Goal: Task Accomplishment & Management: Use online tool/utility

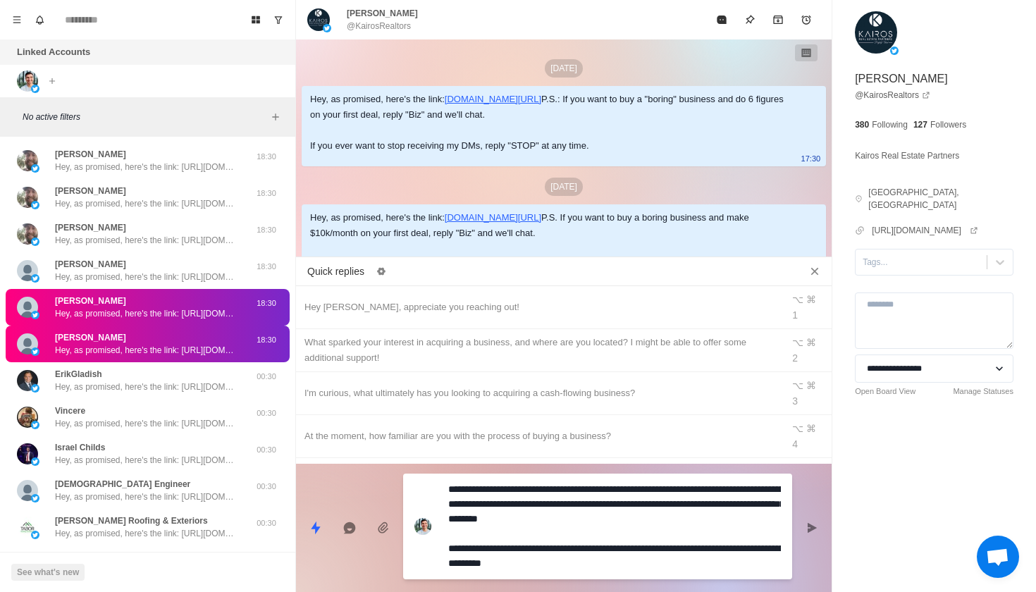
scroll to position [576, 0]
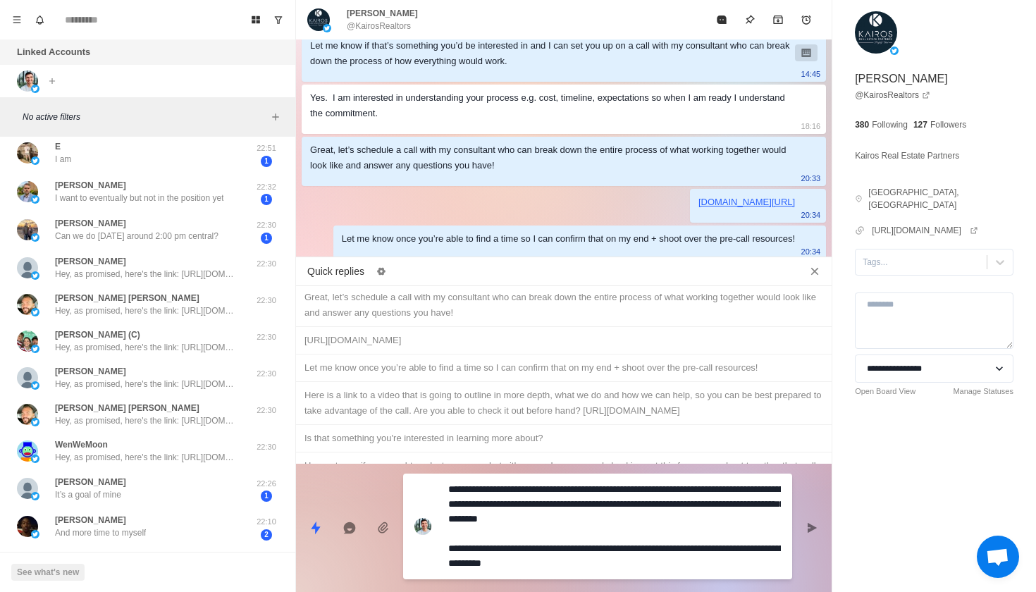
type textarea "*"
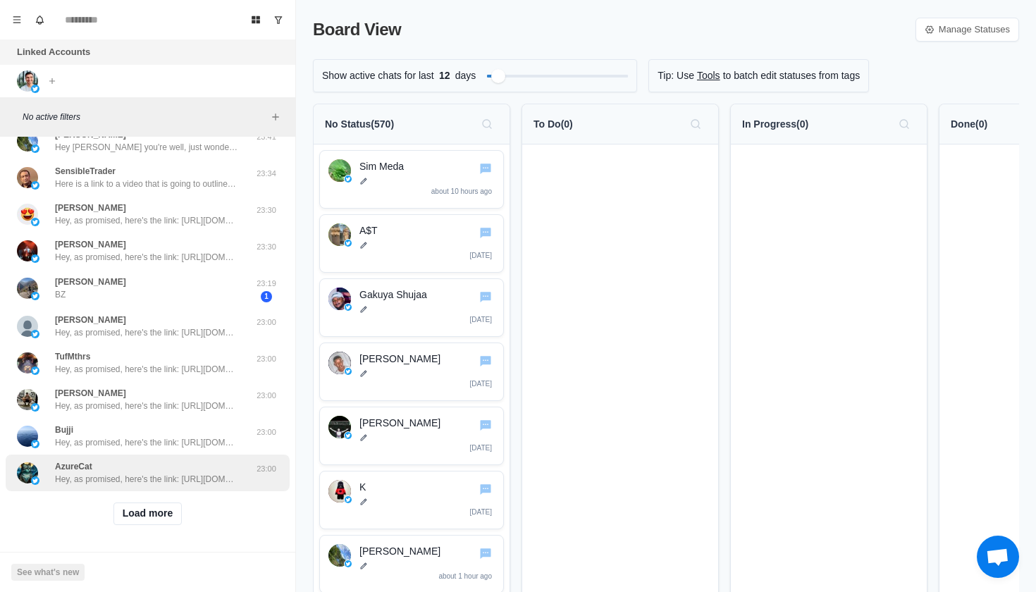
scroll to position [390, 0]
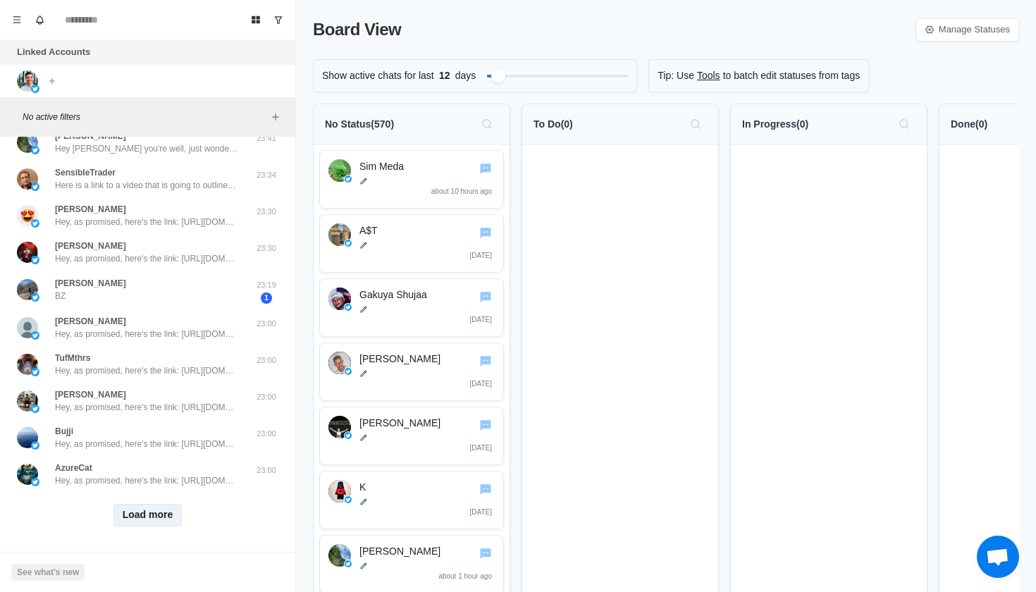
click at [168, 507] on button "Load more" at bounding box center [147, 515] width 69 height 23
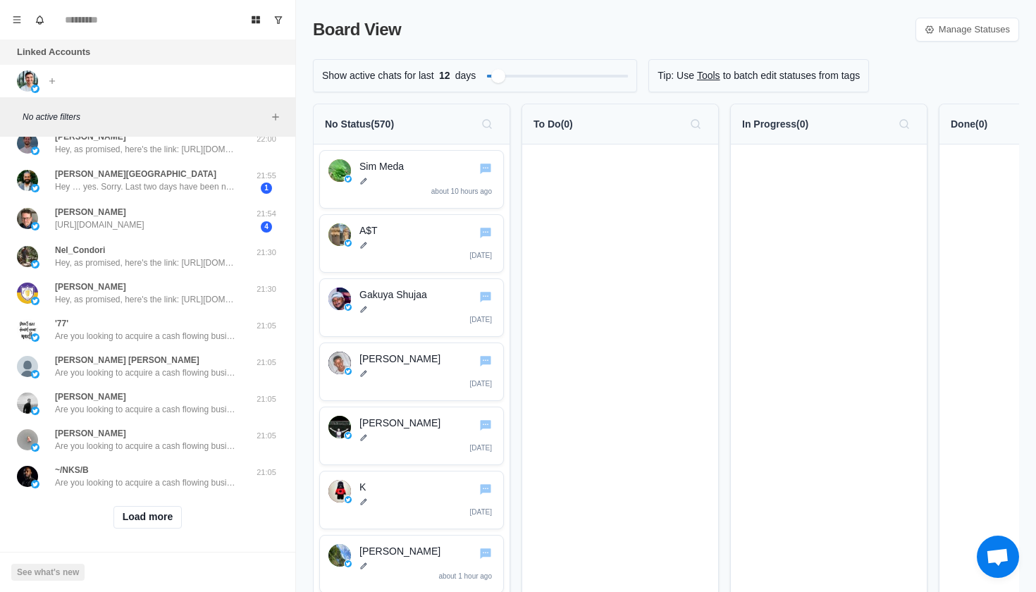
scroll to position [1134, 0]
click at [151, 510] on button "Load more" at bounding box center [147, 518] width 69 height 23
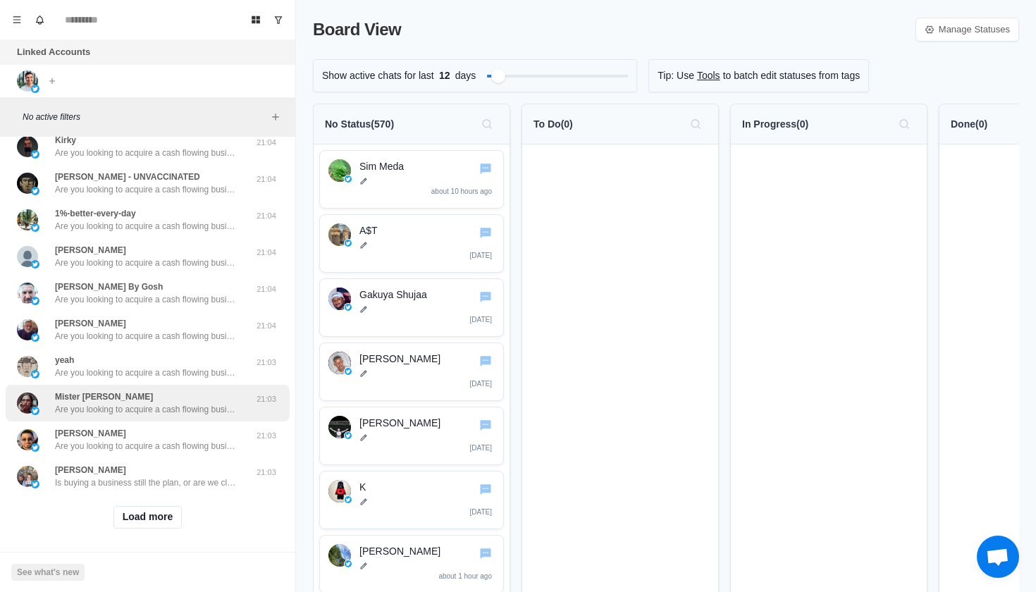
scroll to position [1866, 0]
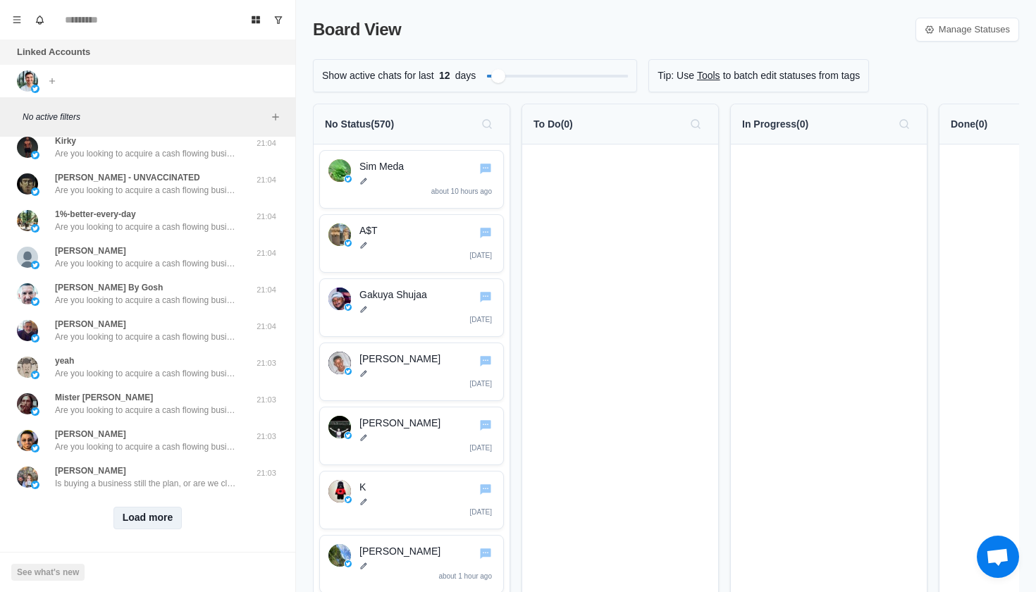
click at [138, 516] on button "Load more" at bounding box center [147, 518] width 69 height 23
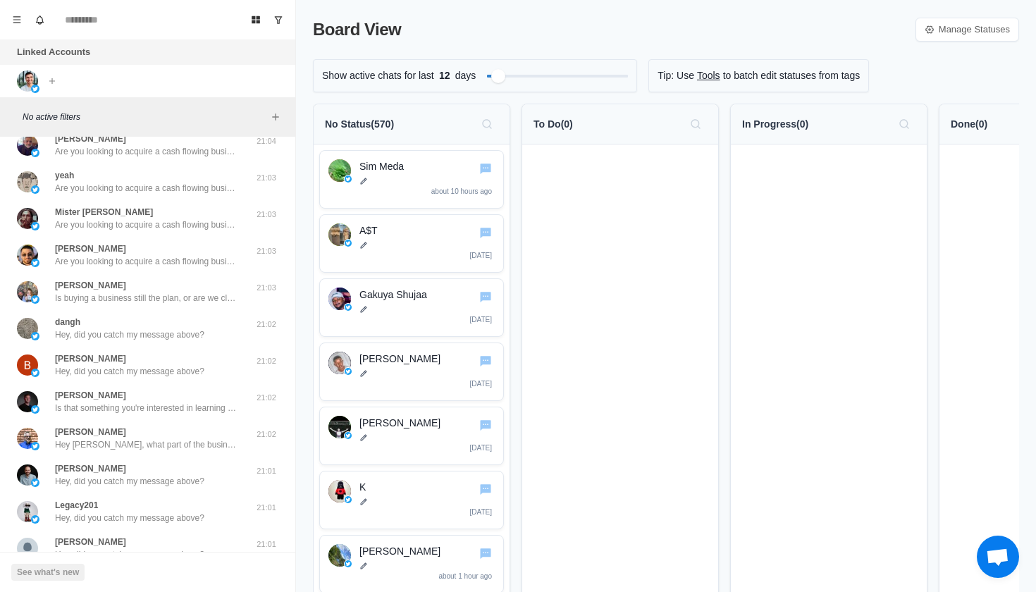
scroll to position [2601, 0]
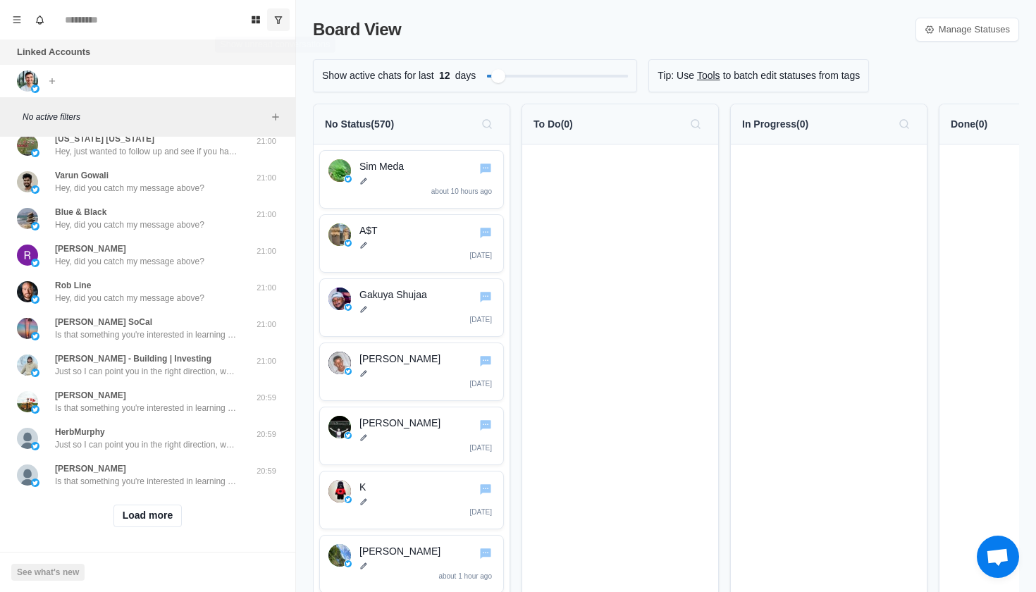
click at [280, 15] on icon "Show unread conversations" at bounding box center [278, 20] width 10 height 10
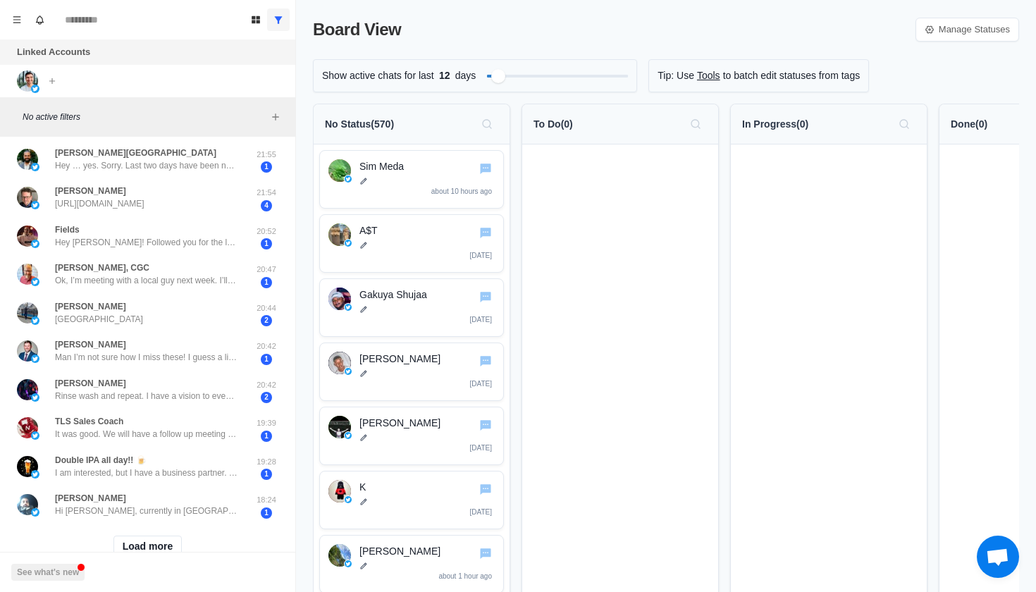
scroll to position [399, 0]
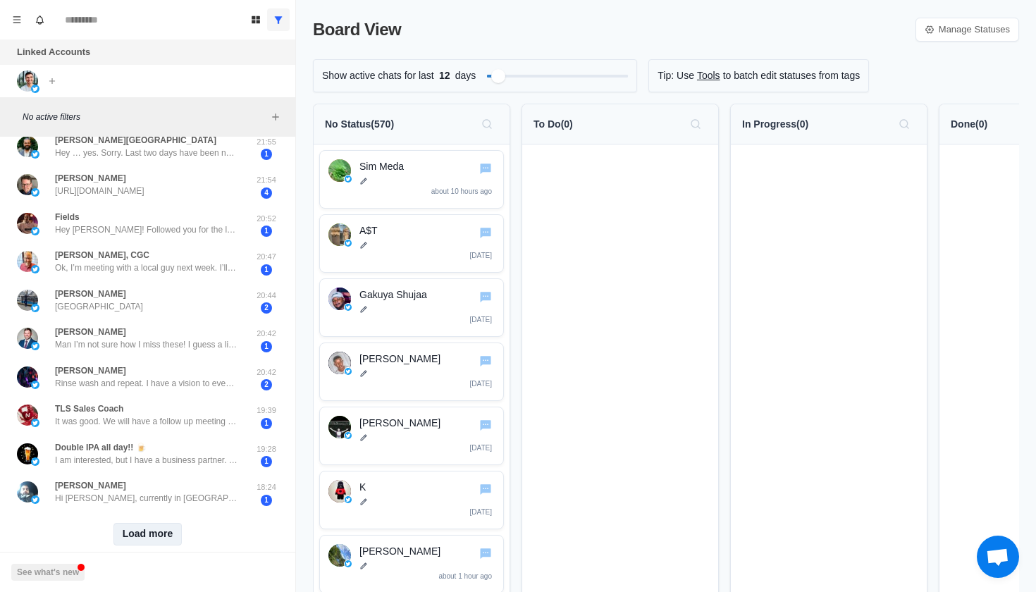
click at [145, 523] on button "Load more" at bounding box center [147, 534] width 69 height 23
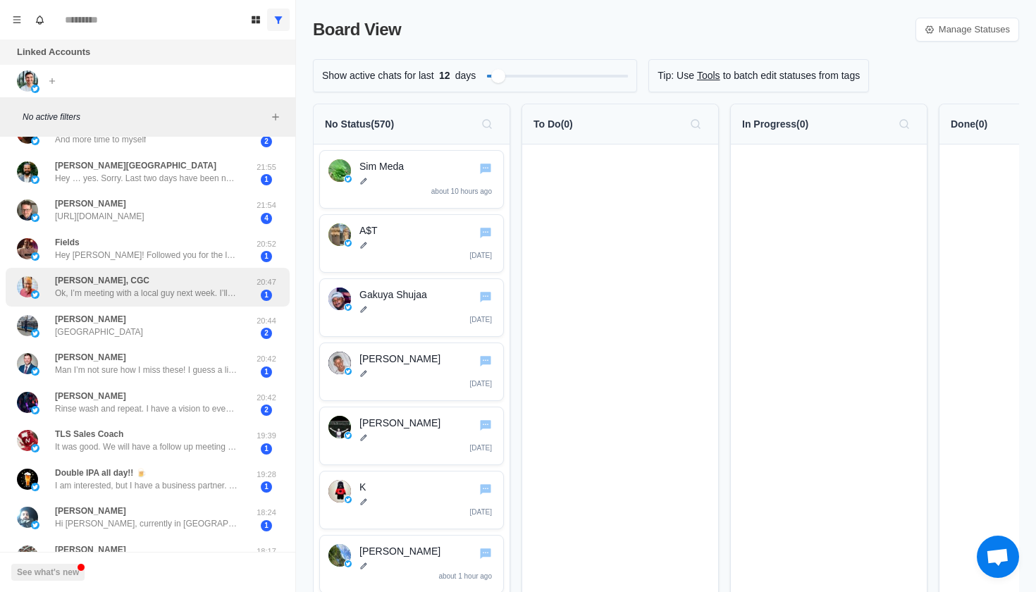
scroll to position [361, 0]
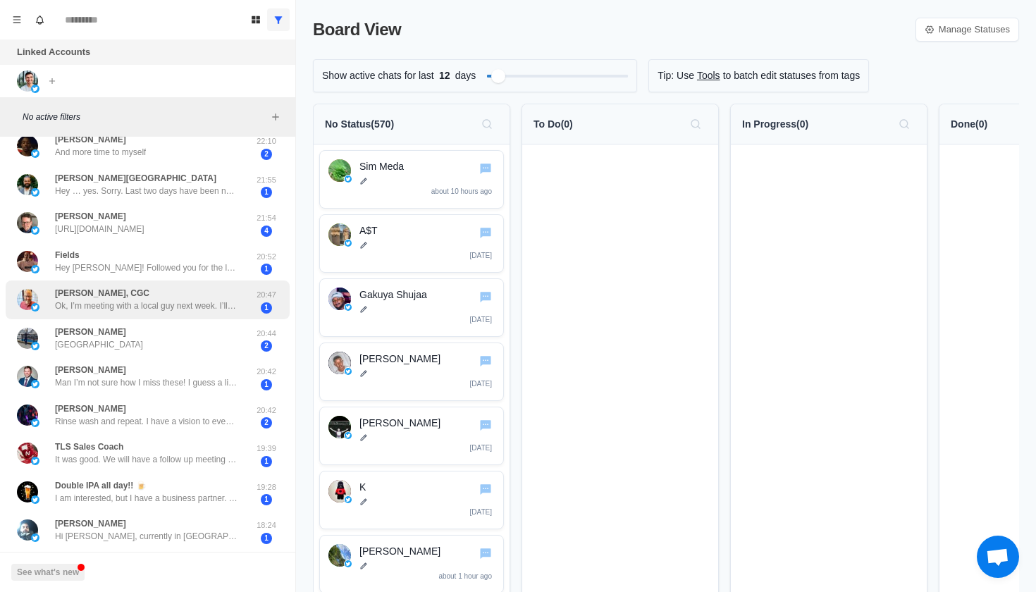
click at [197, 287] on div "[PERSON_NAME], CGC Ok, I’m meeting with a local guy next week. I’ll keep this i…" at bounding box center [146, 299] width 183 height 25
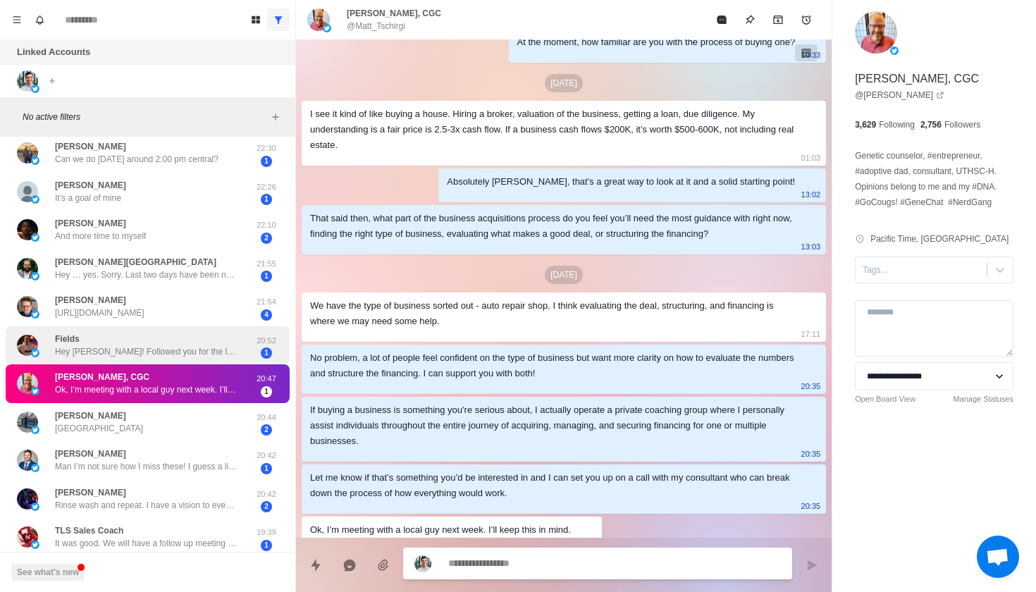
scroll to position [276, 0]
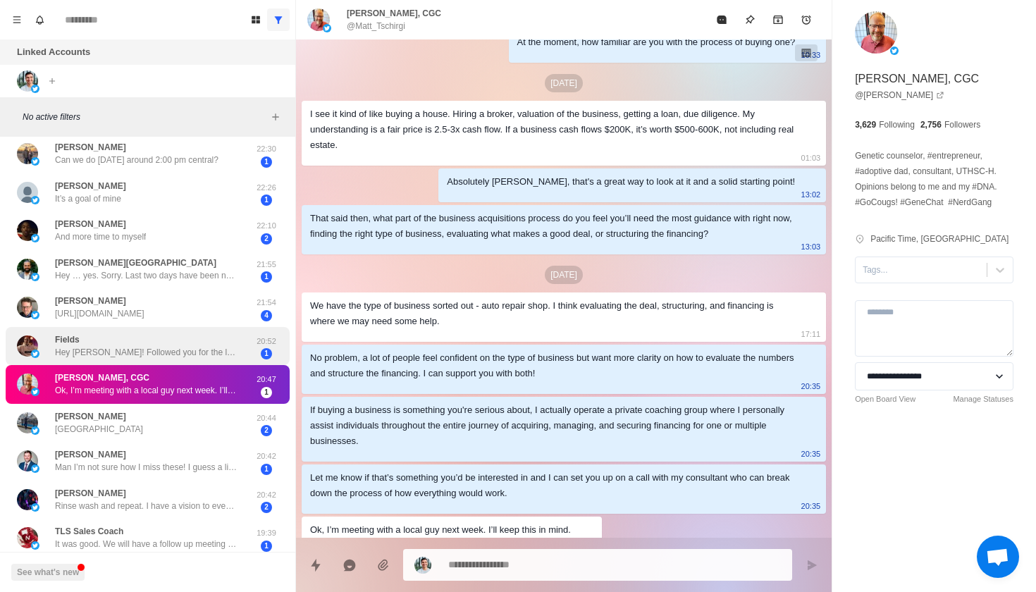
click at [185, 340] on div "Fields Hey [PERSON_NAME]! Followed you for the last year or so and love your co…" at bounding box center [146, 345] width 183 height 25
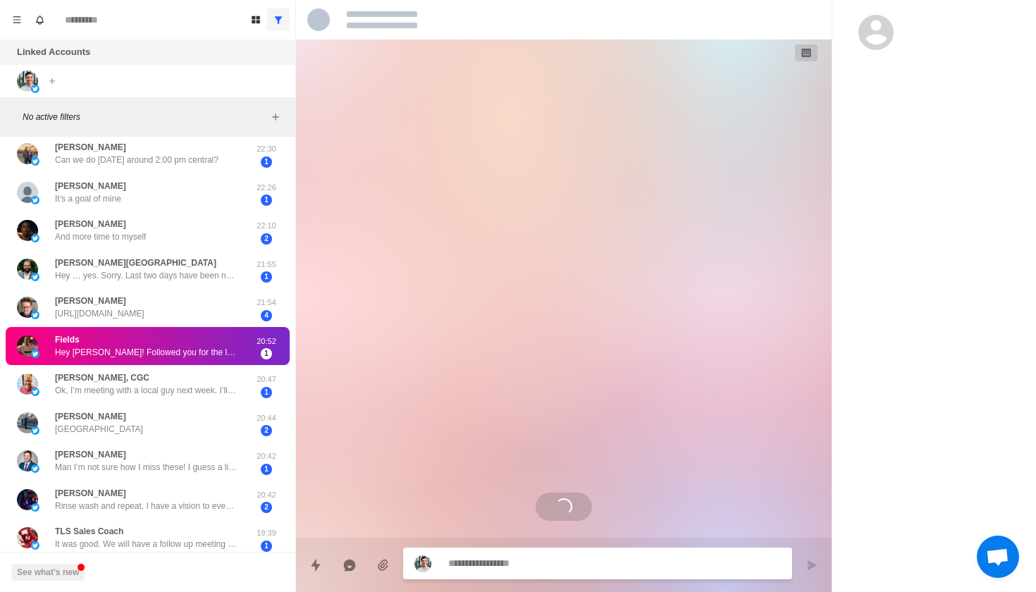
scroll to position [30, 0]
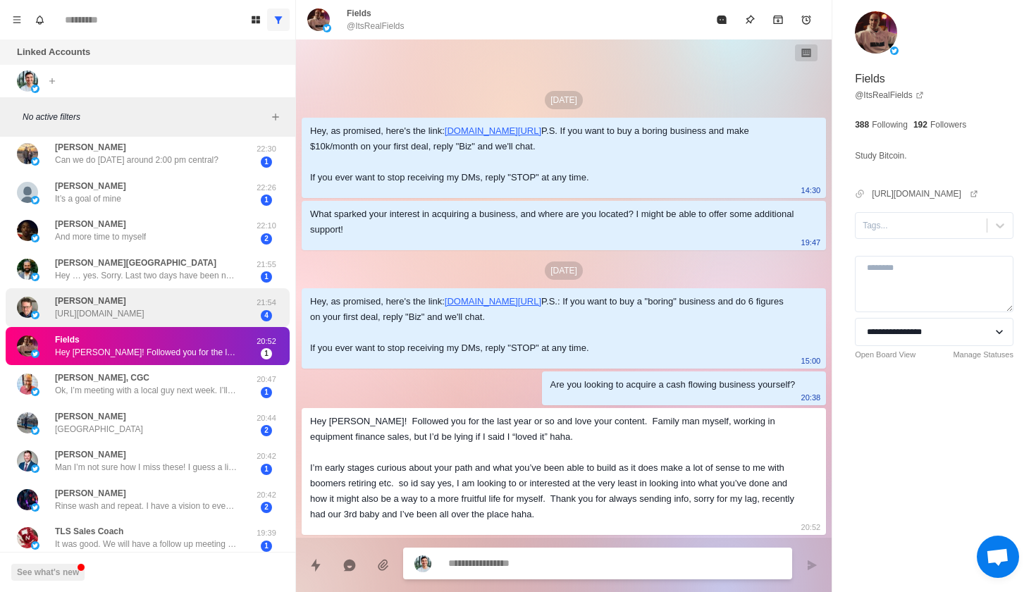
click at [144, 307] on p "[URL][DOMAIN_NAME]" at bounding box center [99, 313] width 89 height 13
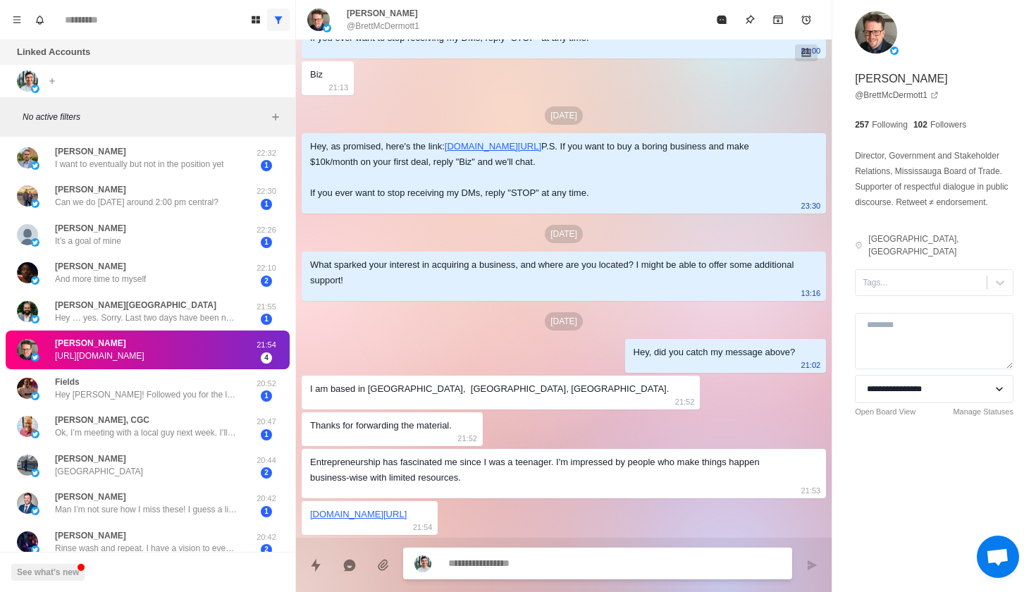
scroll to position [230, 0]
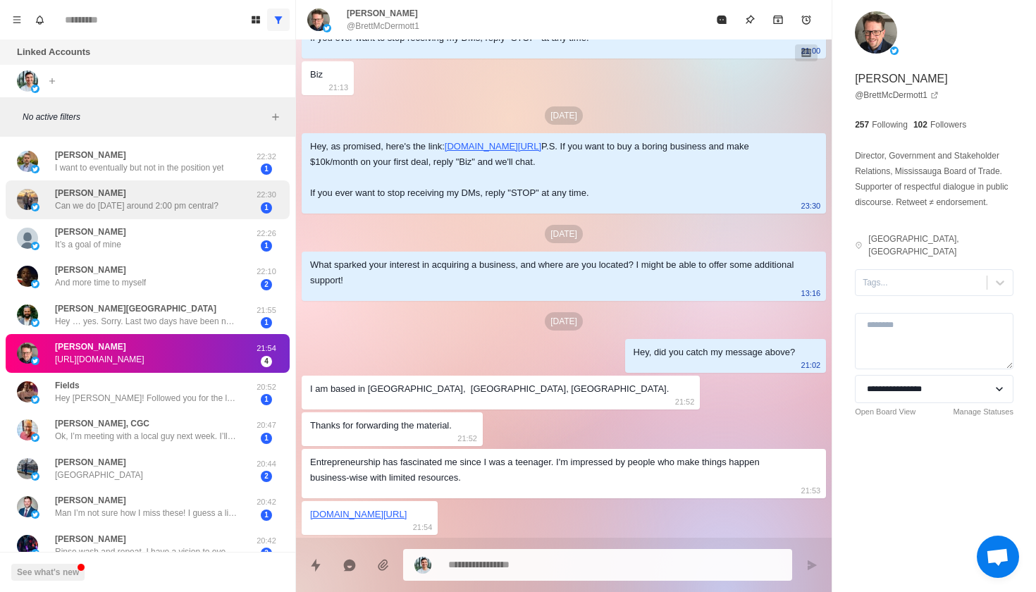
click at [182, 182] on div "[PERSON_NAME] Can we do [DATE] around 2:00 pm central? 22:30 1" at bounding box center [148, 199] width 284 height 39
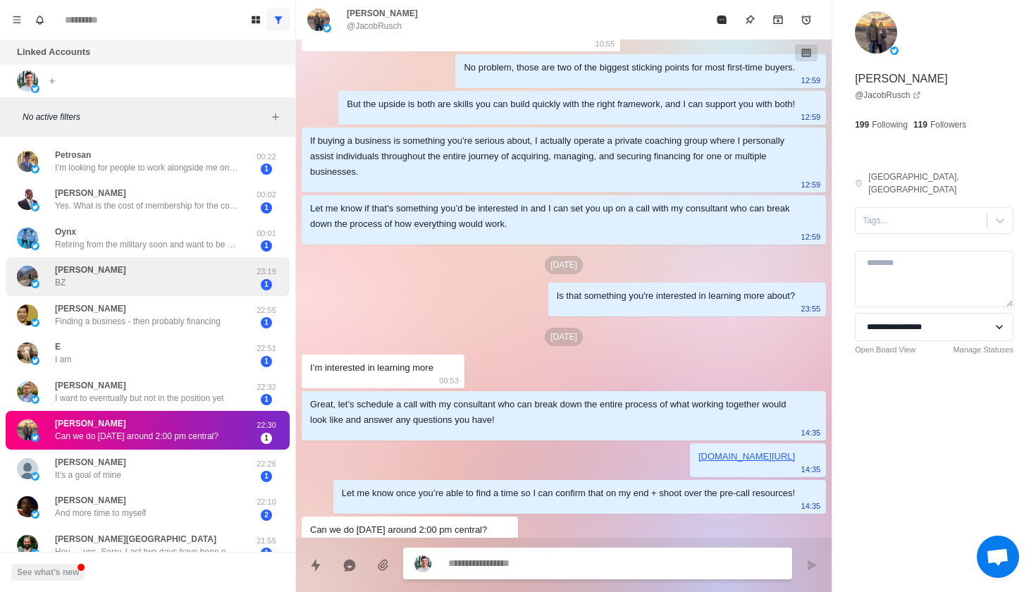
scroll to position [0, 0]
type textarea "*"
